Goal: Task Accomplishment & Management: Use online tool/utility

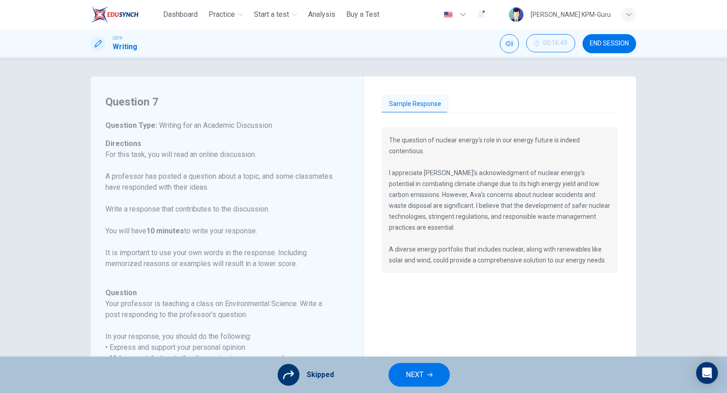
click at [429, 360] on div "Skipped NEXT" at bounding box center [363, 374] width 727 height 36
click at [417, 380] on span "NEXT" at bounding box center [415, 374] width 18 height 13
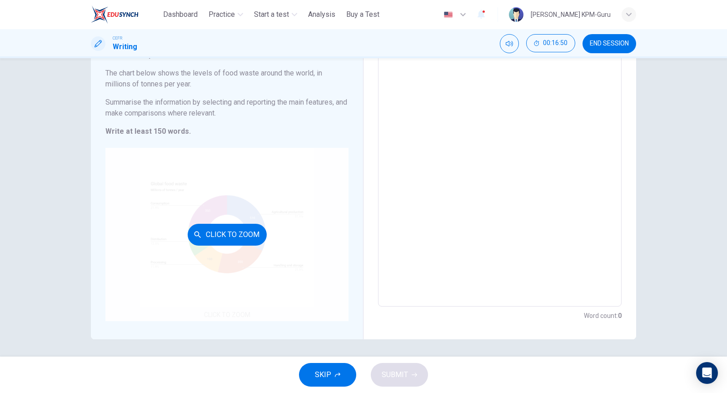
scroll to position [71, 0]
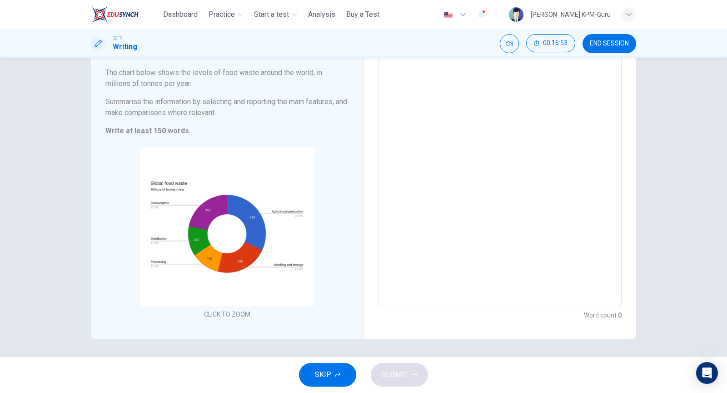
click at [329, 376] on span "SKIP" at bounding box center [323, 374] width 16 height 13
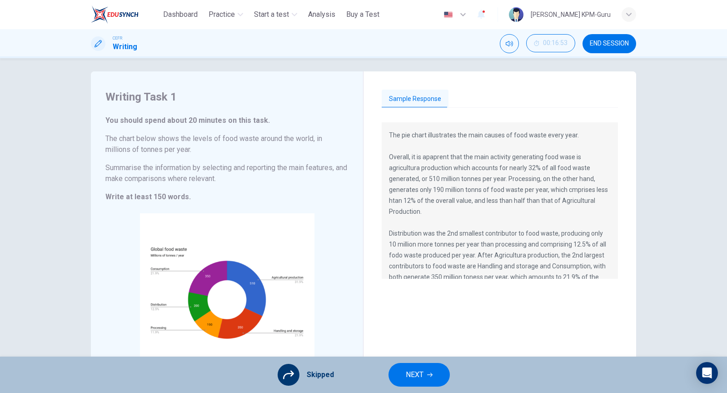
scroll to position [0, 0]
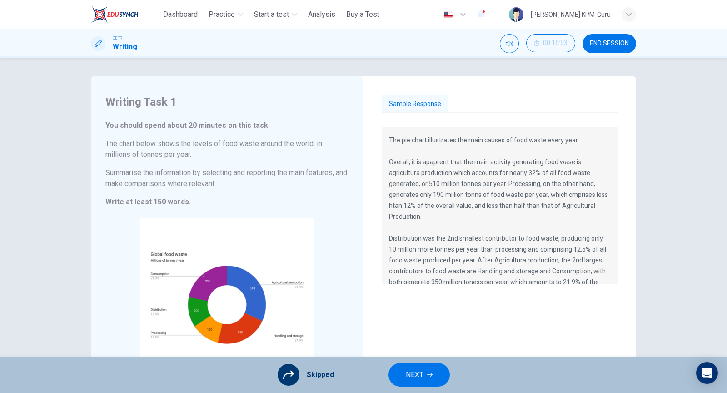
click at [406, 96] on button "Sample Response" at bounding box center [415, 104] width 67 height 19
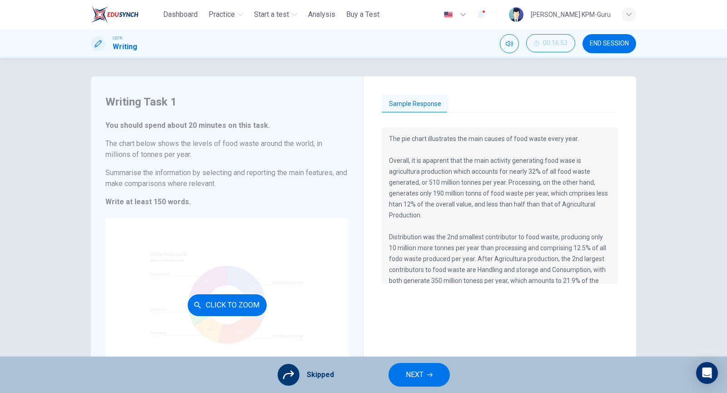
click at [259, 258] on div "Click to Zoom" at bounding box center [226, 304] width 243 height 173
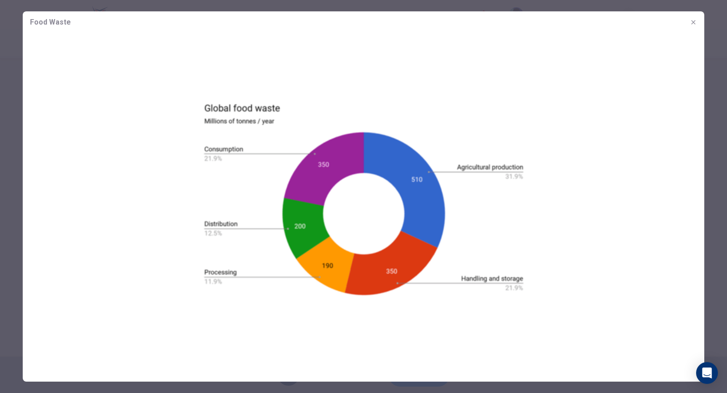
click at [691, 24] on icon "button" at bounding box center [693, 22] width 7 height 7
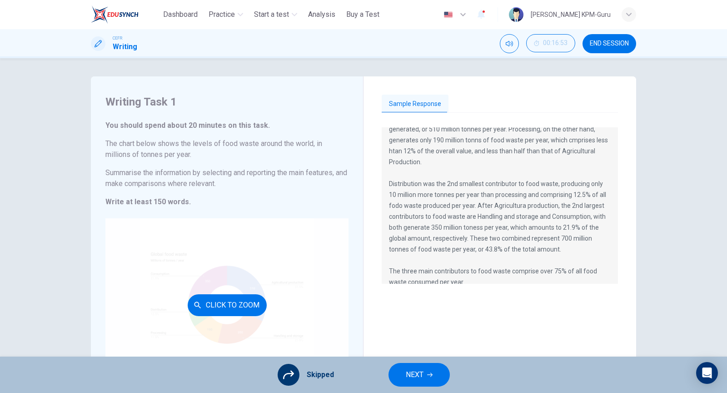
scroll to position [19, 0]
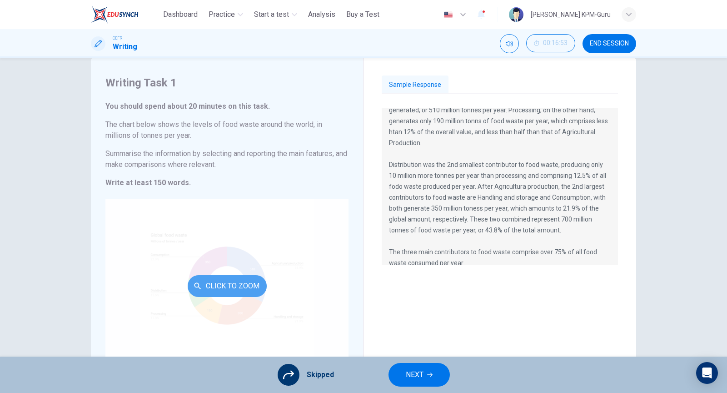
click at [250, 275] on button "Click to Zoom" at bounding box center [227, 286] width 79 height 22
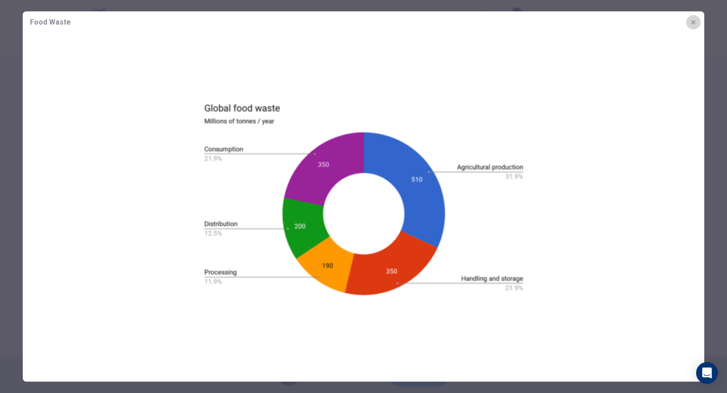
click at [696, 25] on icon "button" at bounding box center [693, 22] width 7 height 7
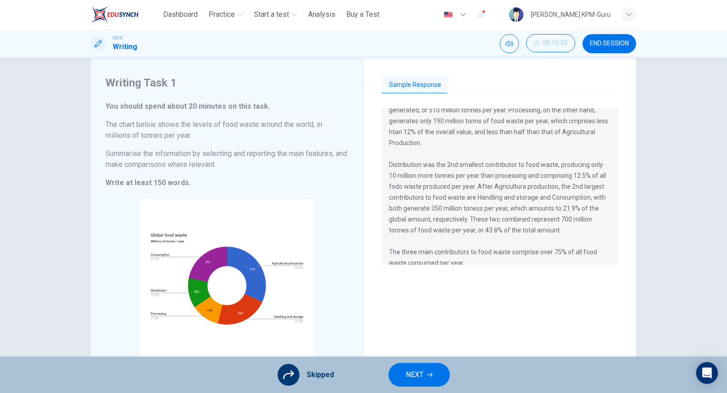
click at [419, 375] on span "NEXT" at bounding box center [415, 374] width 18 height 13
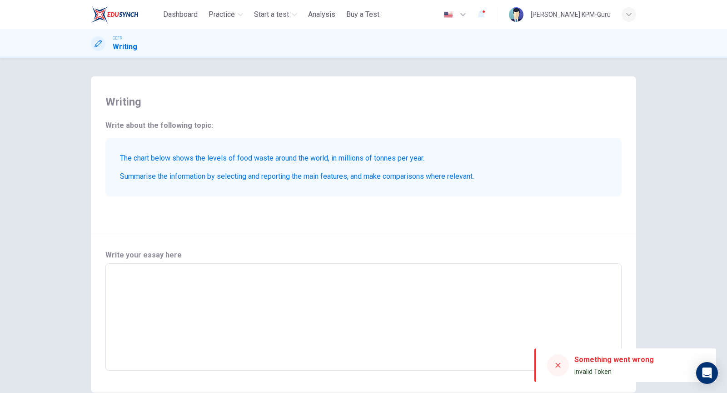
scroll to position [46, 0]
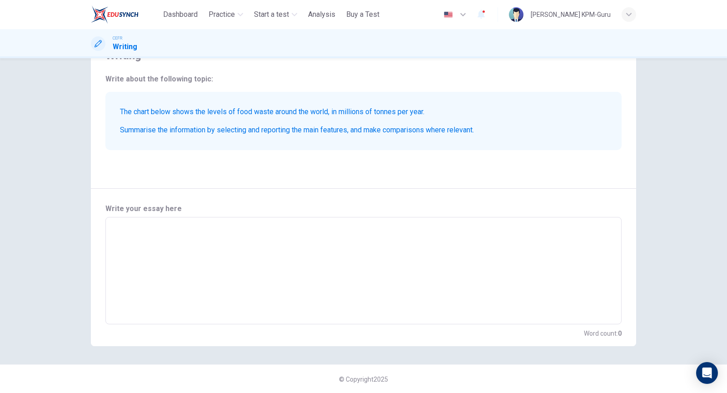
click at [558, 368] on div "© Copyright 2025" at bounding box center [363, 378] width 727 height 29
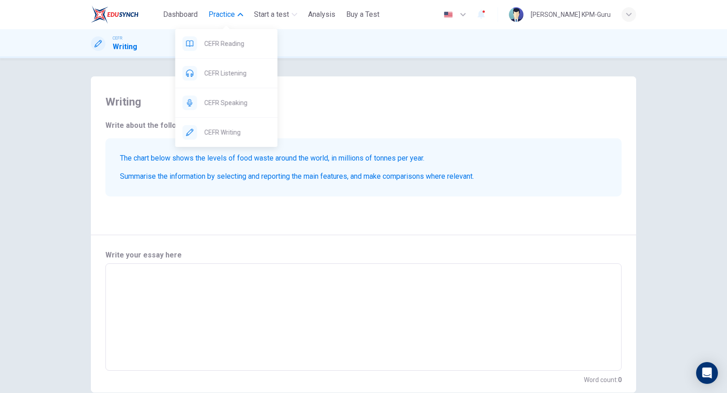
click at [240, 14] on icon "button" at bounding box center [240, 14] width 5 height 3
click at [213, 130] on span "CEFR Writing" at bounding box center [238, 132] width 66 height 11
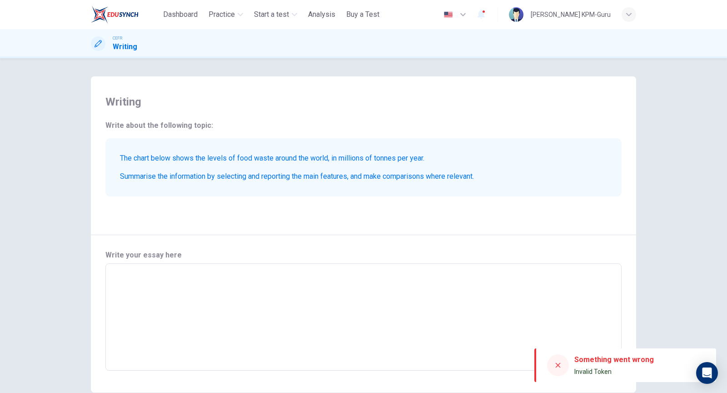
scroll to position [46, 0]
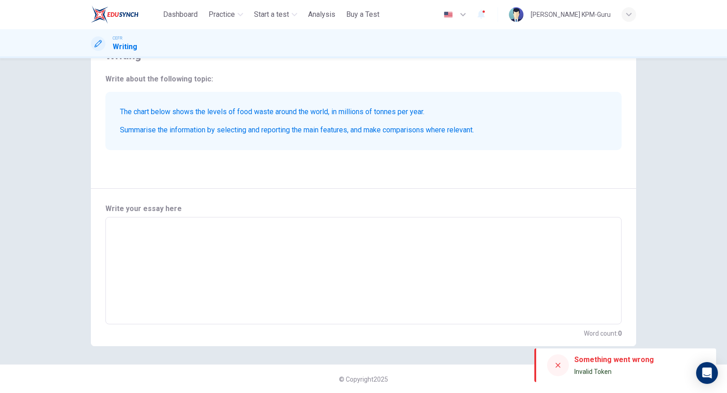
click at [285, 233] on textarea at bounding box center [364, 270] width 504 height 92
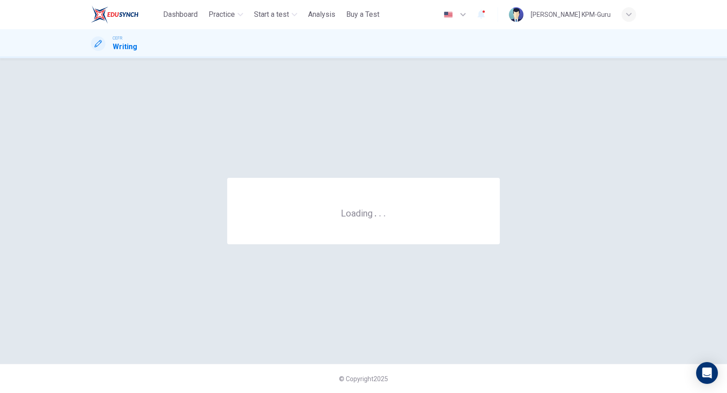
scroll to position [0, 0]
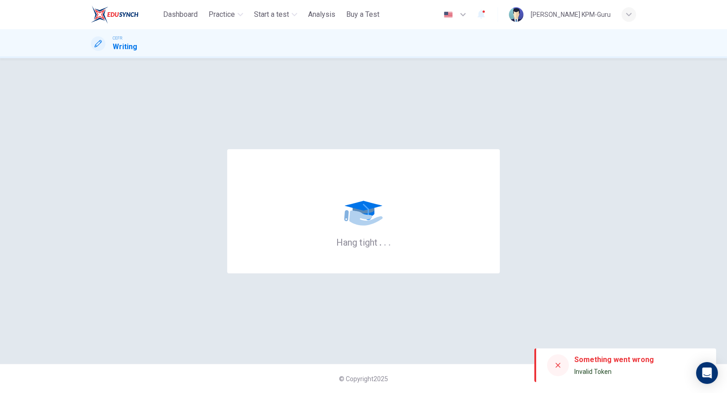
click at [142, 48] on div "CEFR Writing" at bounding box center [363, 43] width 575 height 17
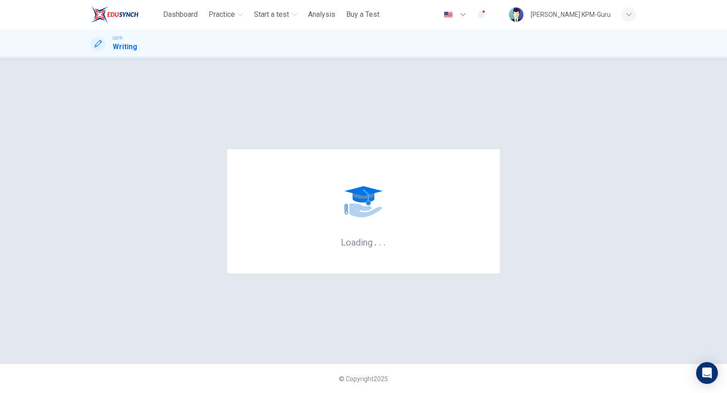
click at [138, 48] on div "CEFR Writing" at bounding box center [363, 43] width 575 height 17
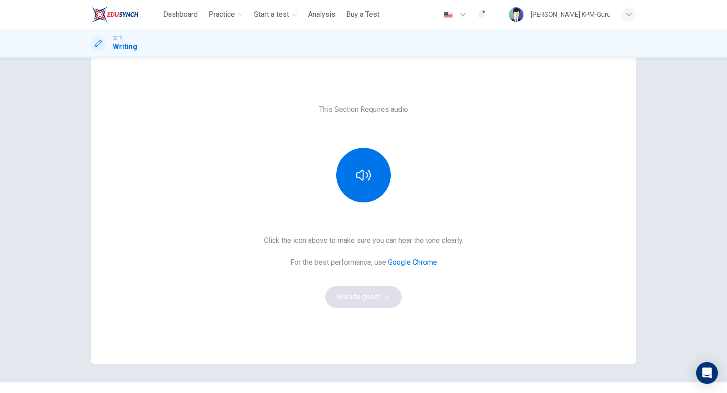
scroll to position [40, 0]
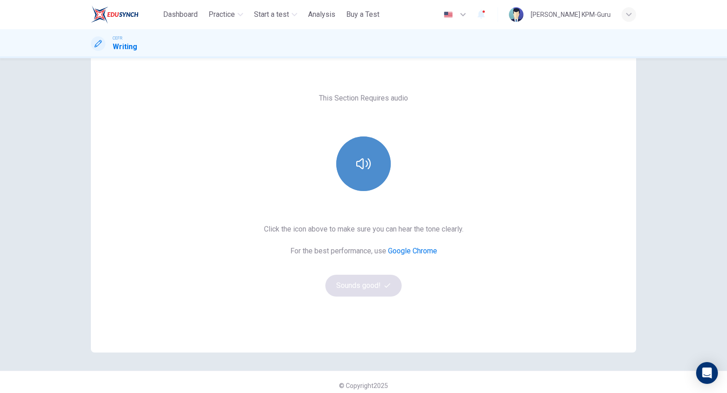
click at [379, 164] on button "button" at bounding box center [363, 163] width 55 height 55
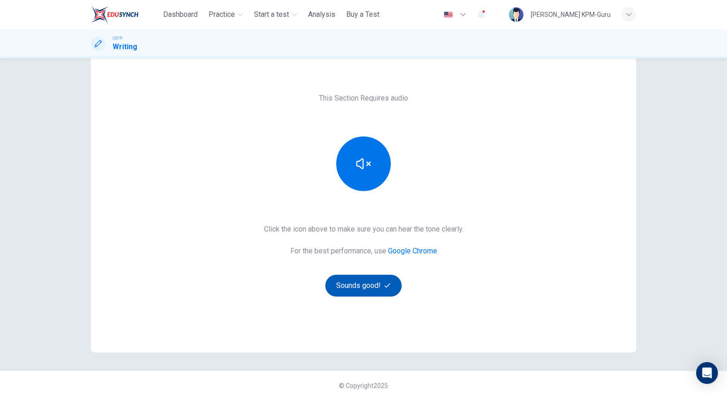
click at [376, 279] on button "Sounds good!" at bounding box center [363, 286] width 76 height 22
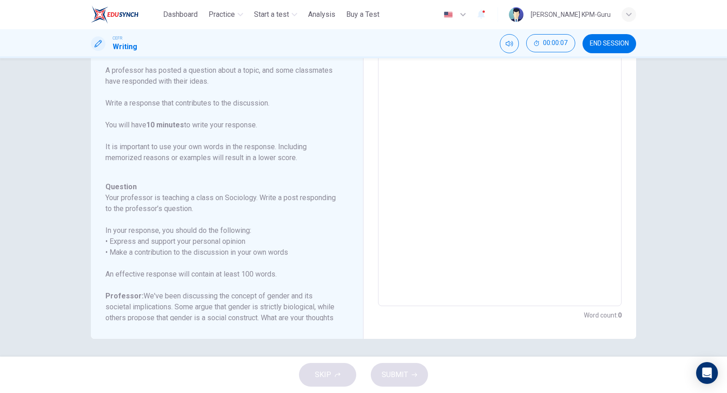
scroll to position [0, 0]
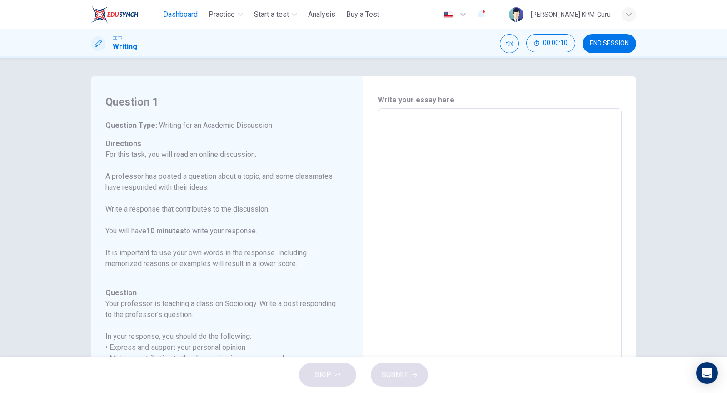
click at [191, 13] on span "Dashboard" at bounding box center [180, 14] width 35 height 11
